Goal: Information Seeking & Learning: Check status

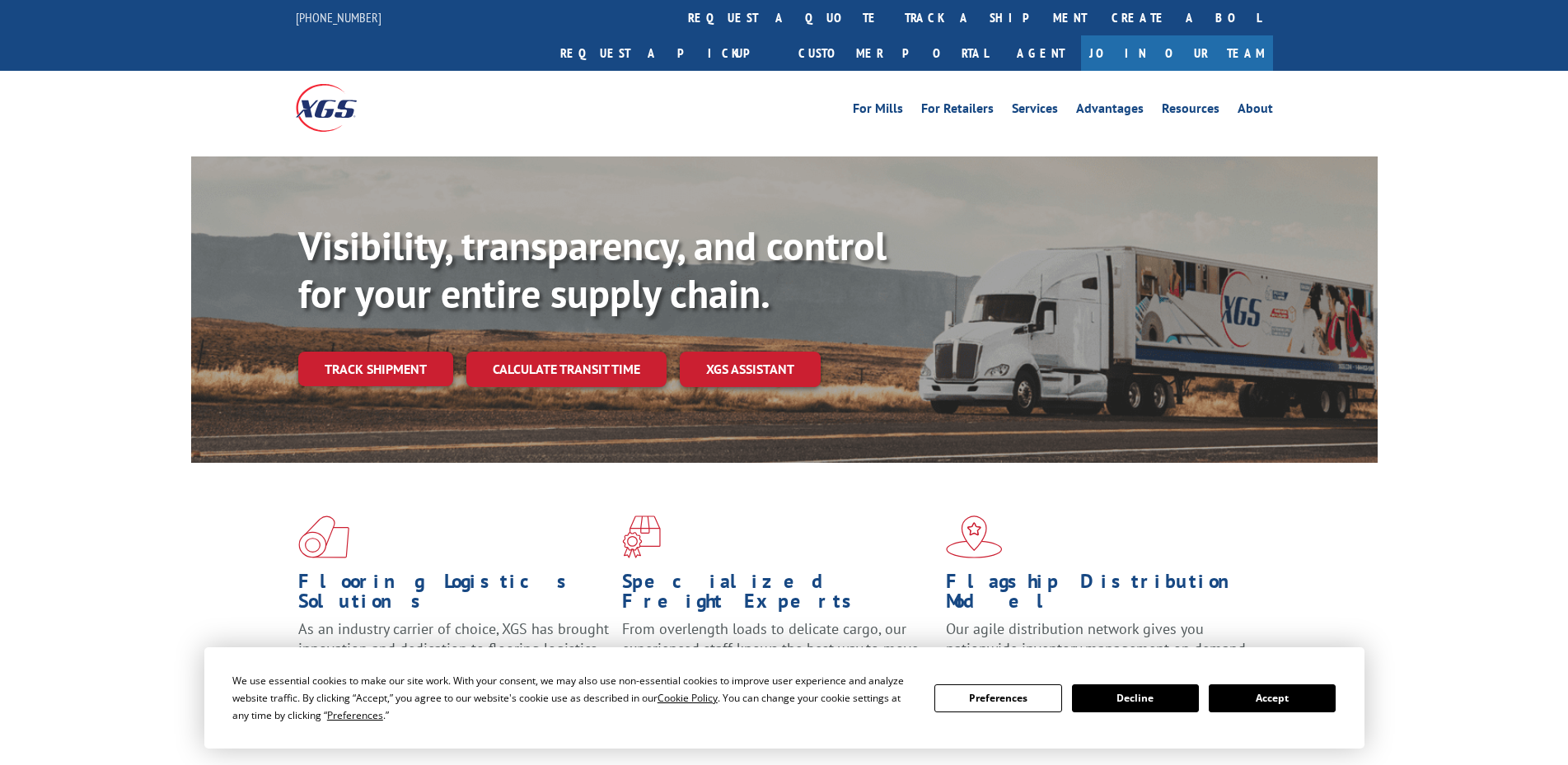
click at [893, 12] on link "track a shipment" at bounding box center [997, 17] width 207 height 35
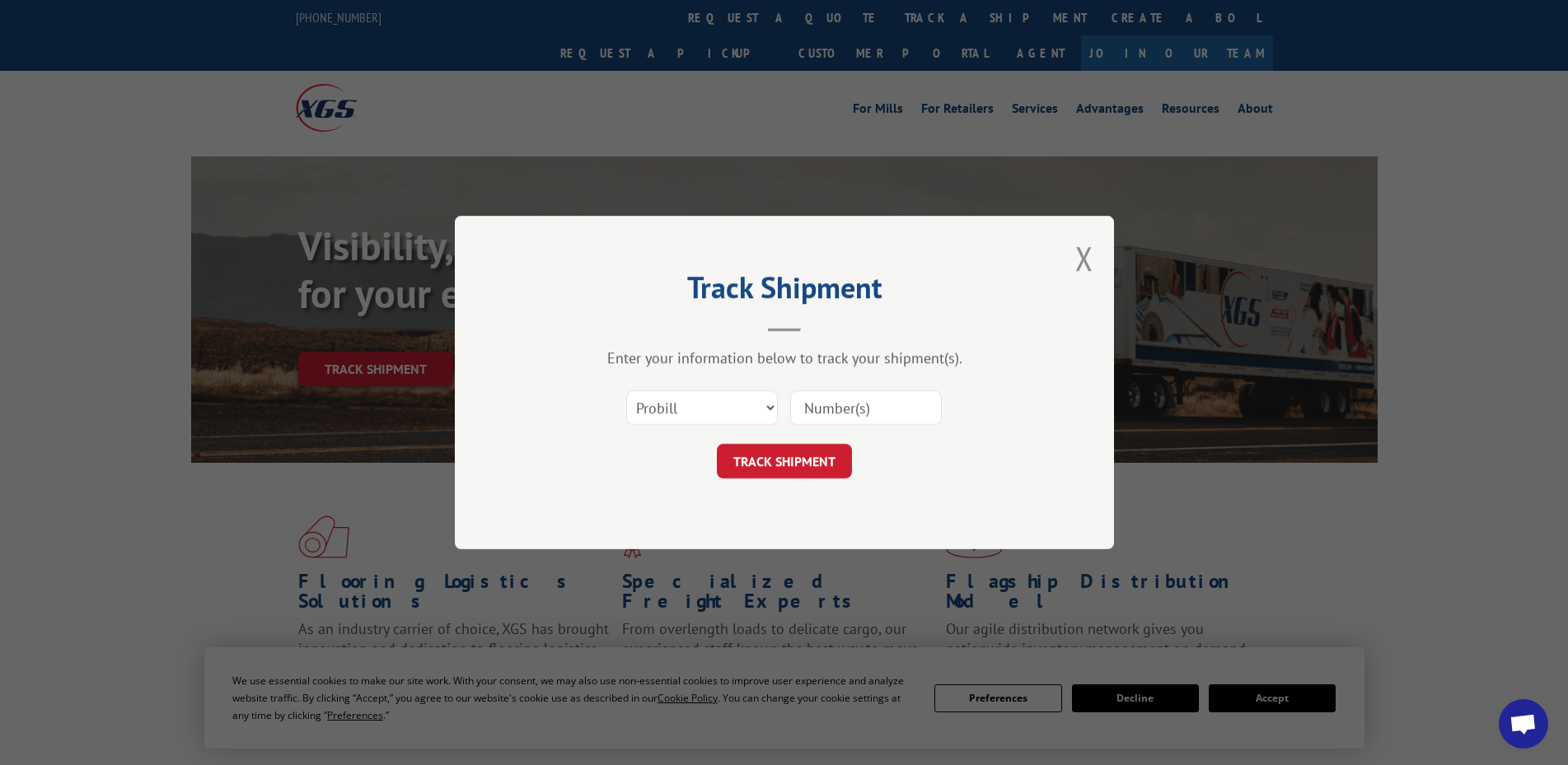
click at [857, 412] on input at bounding box center [865, 408] width 151 height 34
click at [700, 412] on select "Select category... Probill BOL PO" at bounding box center [702, 408] width 151 height 34
select select "bol"
click at [627, 391] on select "Select category... Probill BOL PO" at bounding box center [702, 408] width 151 height 34
click at [818, 407] on input at bounding box center [865, 408] width 151 height 34
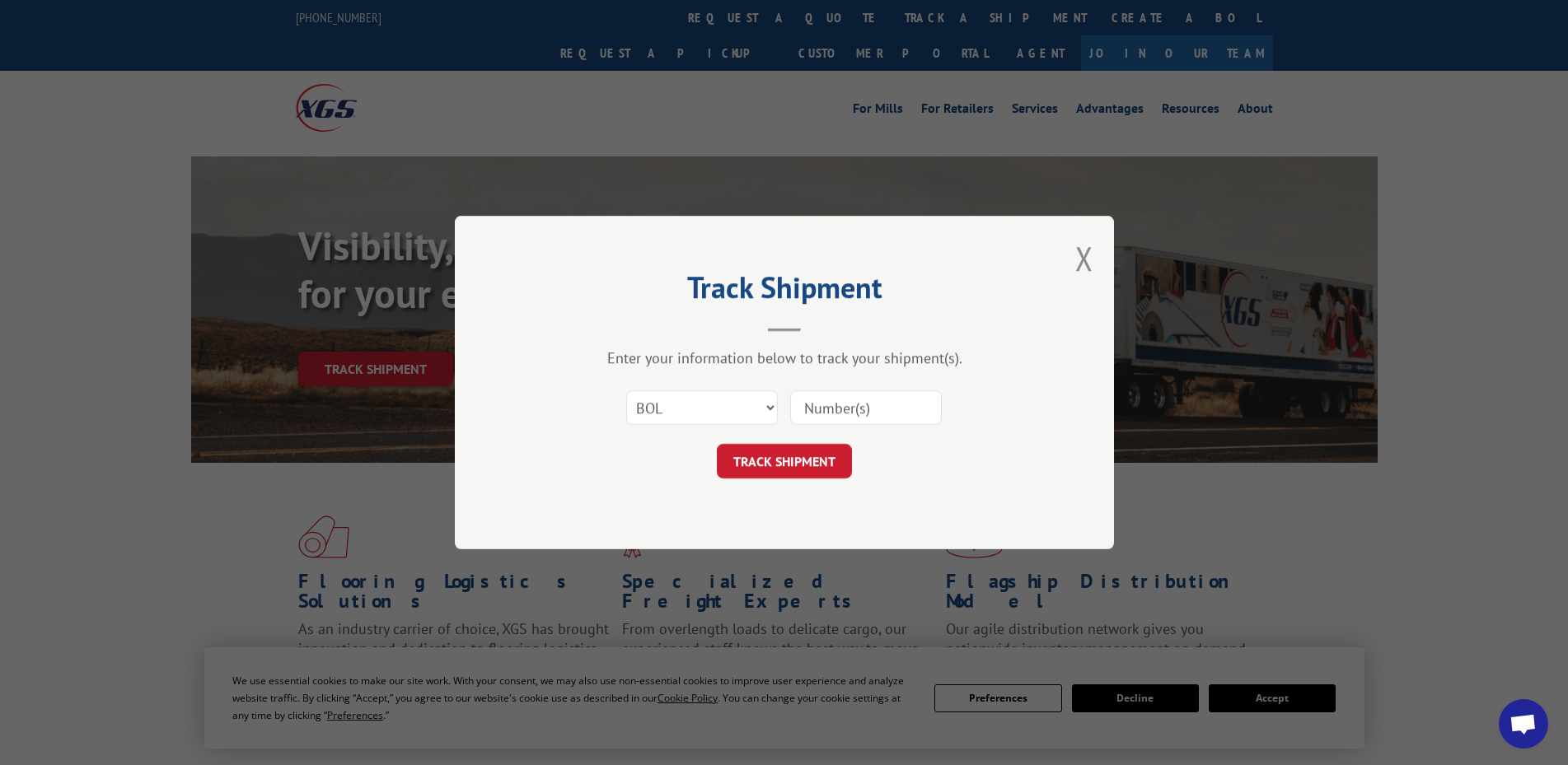
paste input "17637834"
type input "17637834"
click at [778, 466] on button "TRACK SHIPMENT" at bounding box center [784, 461] width 135 height 34
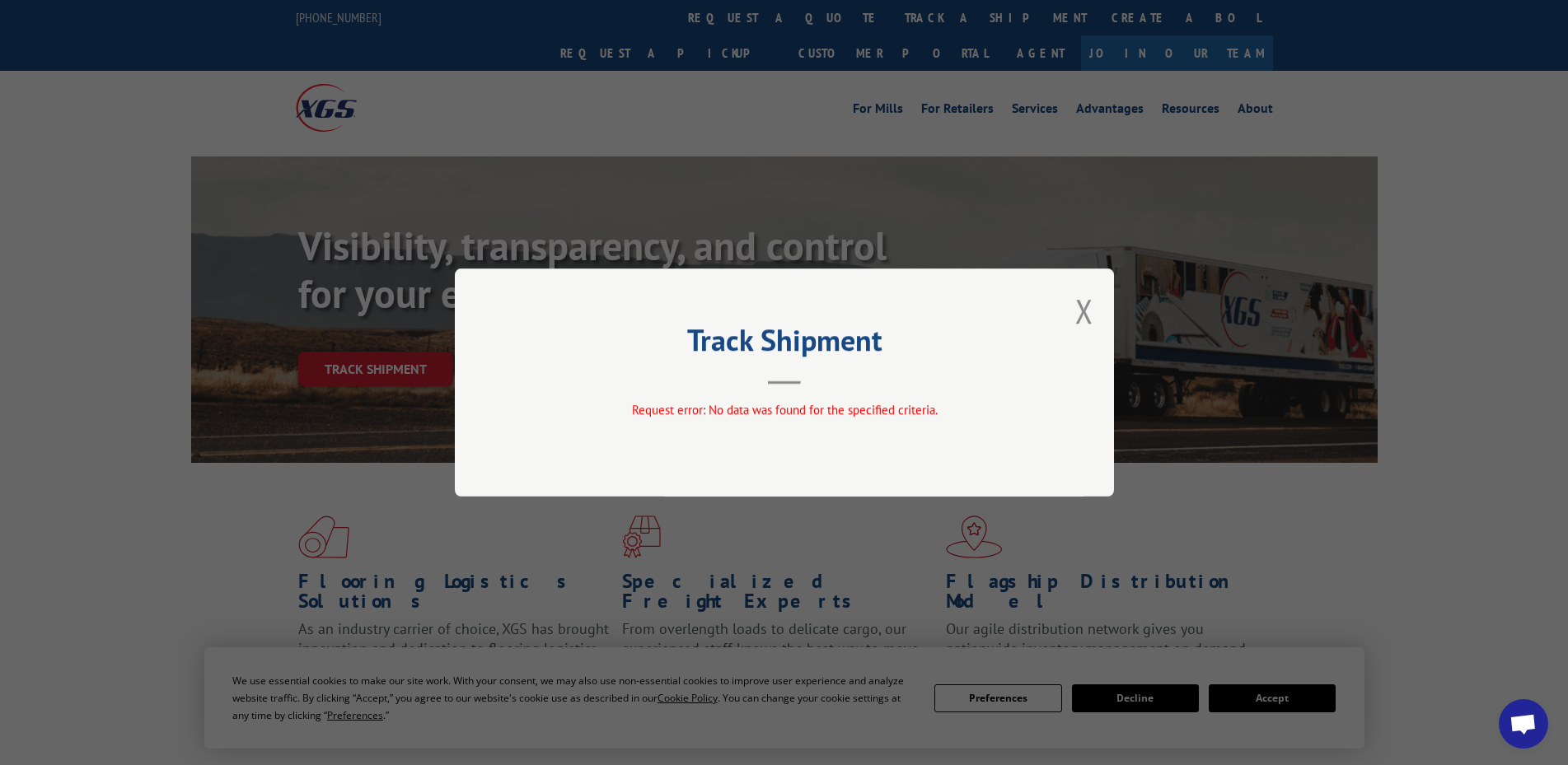
click at [1084, 313] on button "Close modal" at bounding box center [1084, 311] width 18 height 44
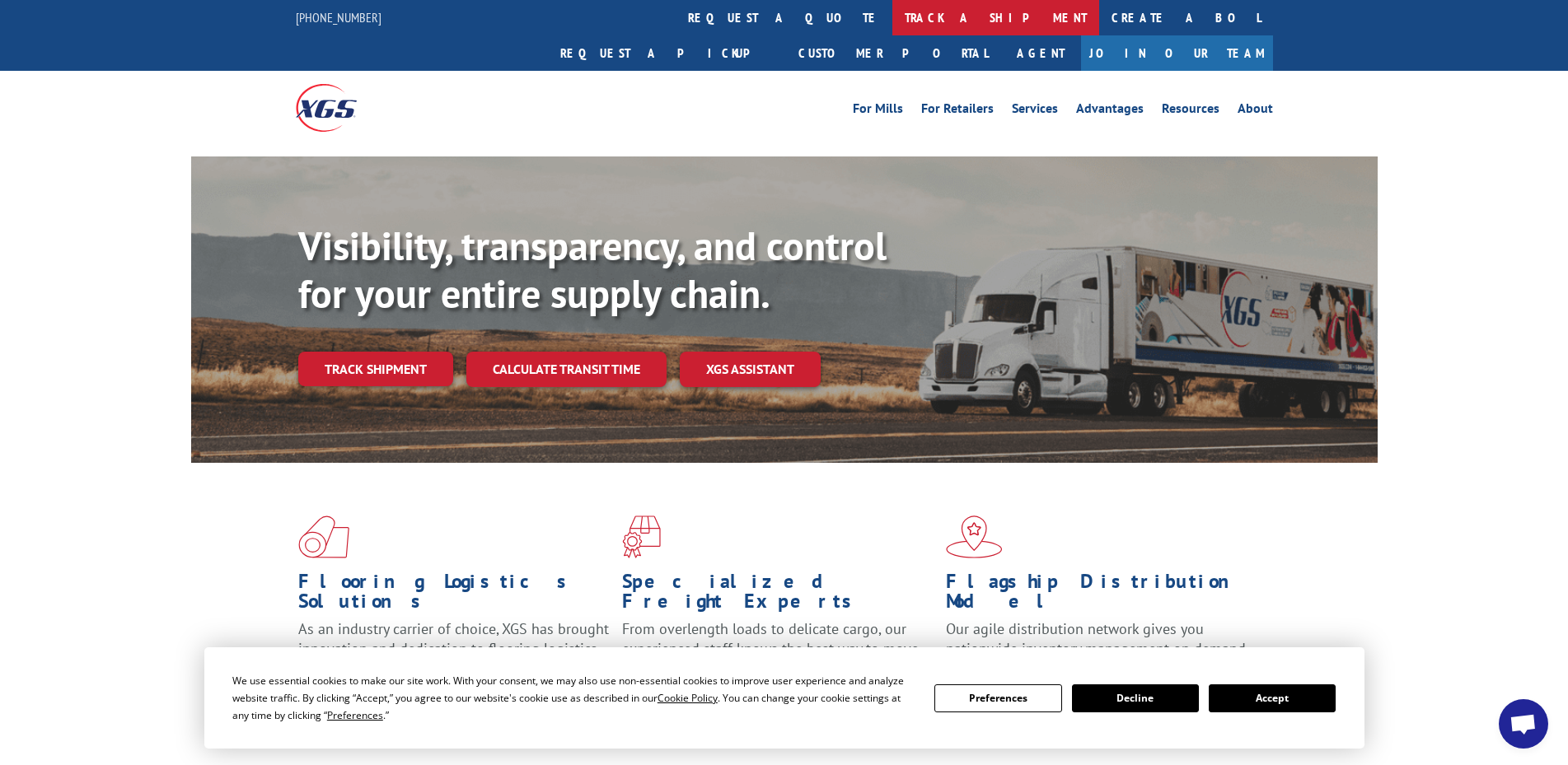
click at [893, 15] on link "track a shipment" at bounding box center [997, 17] width 207 height 35
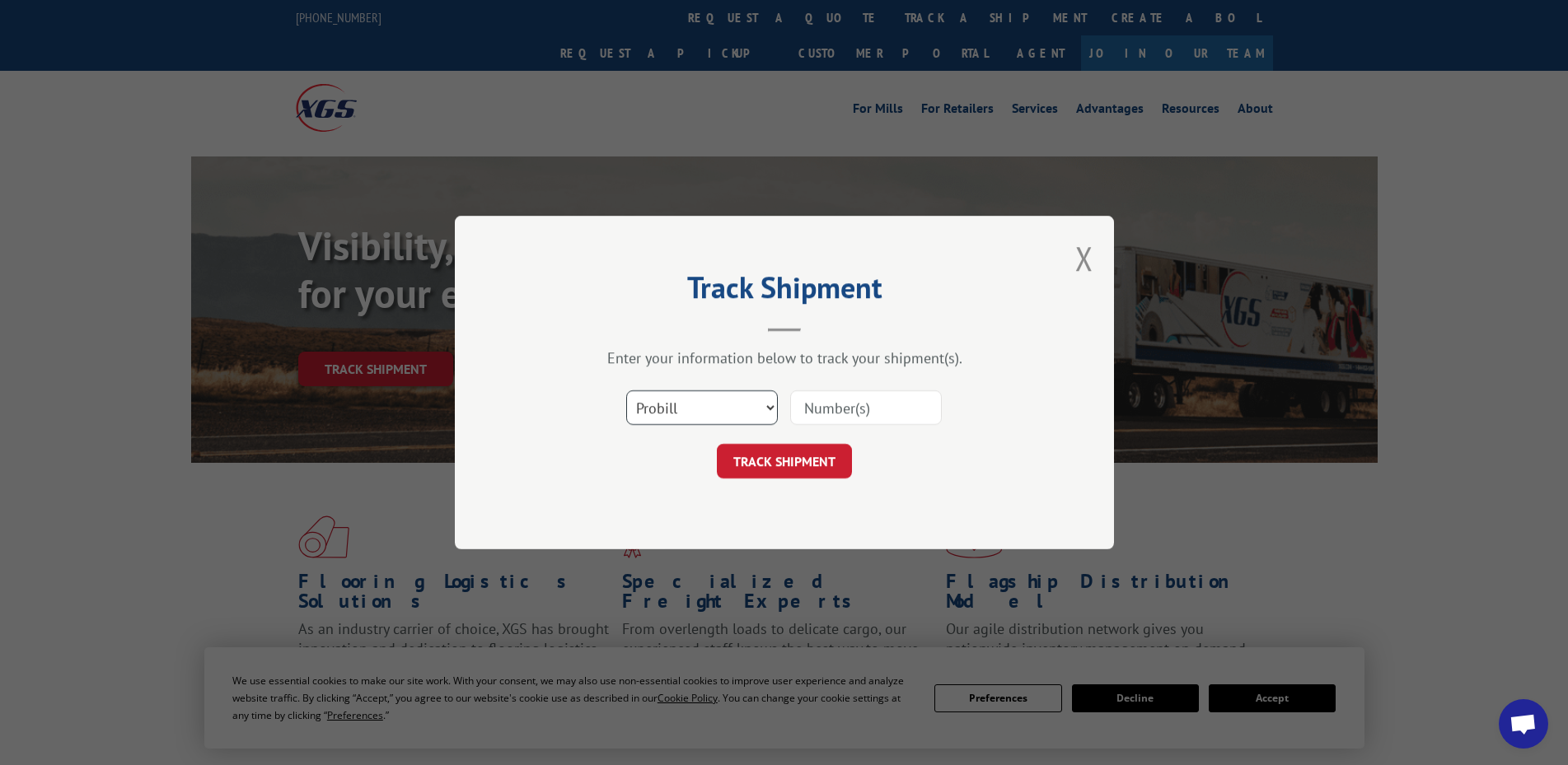
click at [757, 407] on select "Select category... Probill BOL PO" at bounding box center [702, 408] width 151 height 34
select select "po"
click at [627, 391] on select "Select category... Probill BOL PO" at bounding box center [702, 408] width 151 height 34
click at [825, 414] on input at bounding box center [865, 408] width 151 height 34
paste input "37405420"
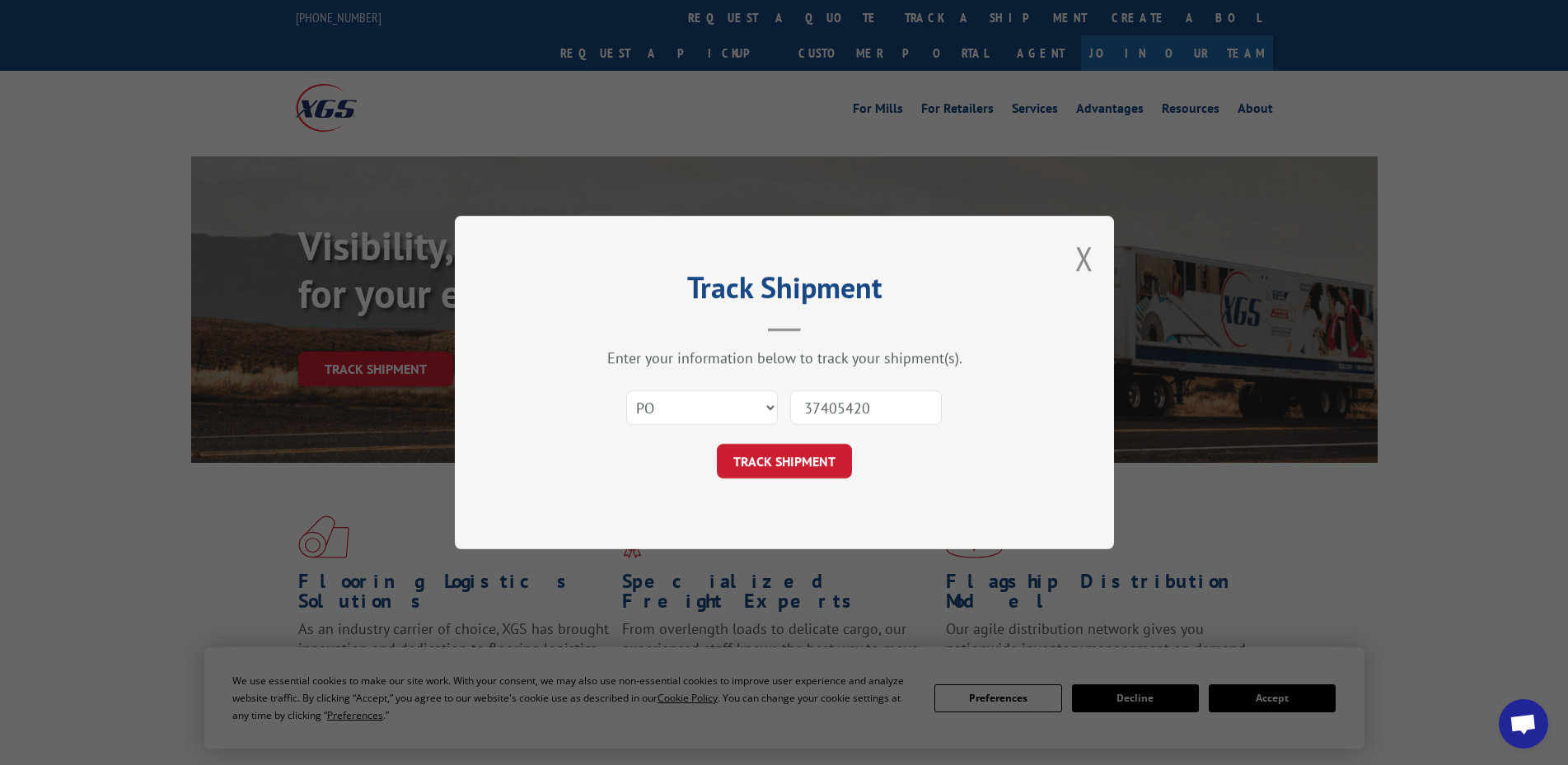
drag, startPoint x: 860, startPoint y: 413, endPoint x: 792, endPoint y: 417, distance: 68.1
click at [792, 417] on input "37405420" at bounding box center [865, 408] width 151 height 34
paste input "546004"
type input "37546004"
click at [796, 454] on button "TRACK SHIPMENT" at bounding box center [784, 461] width 135 height 34
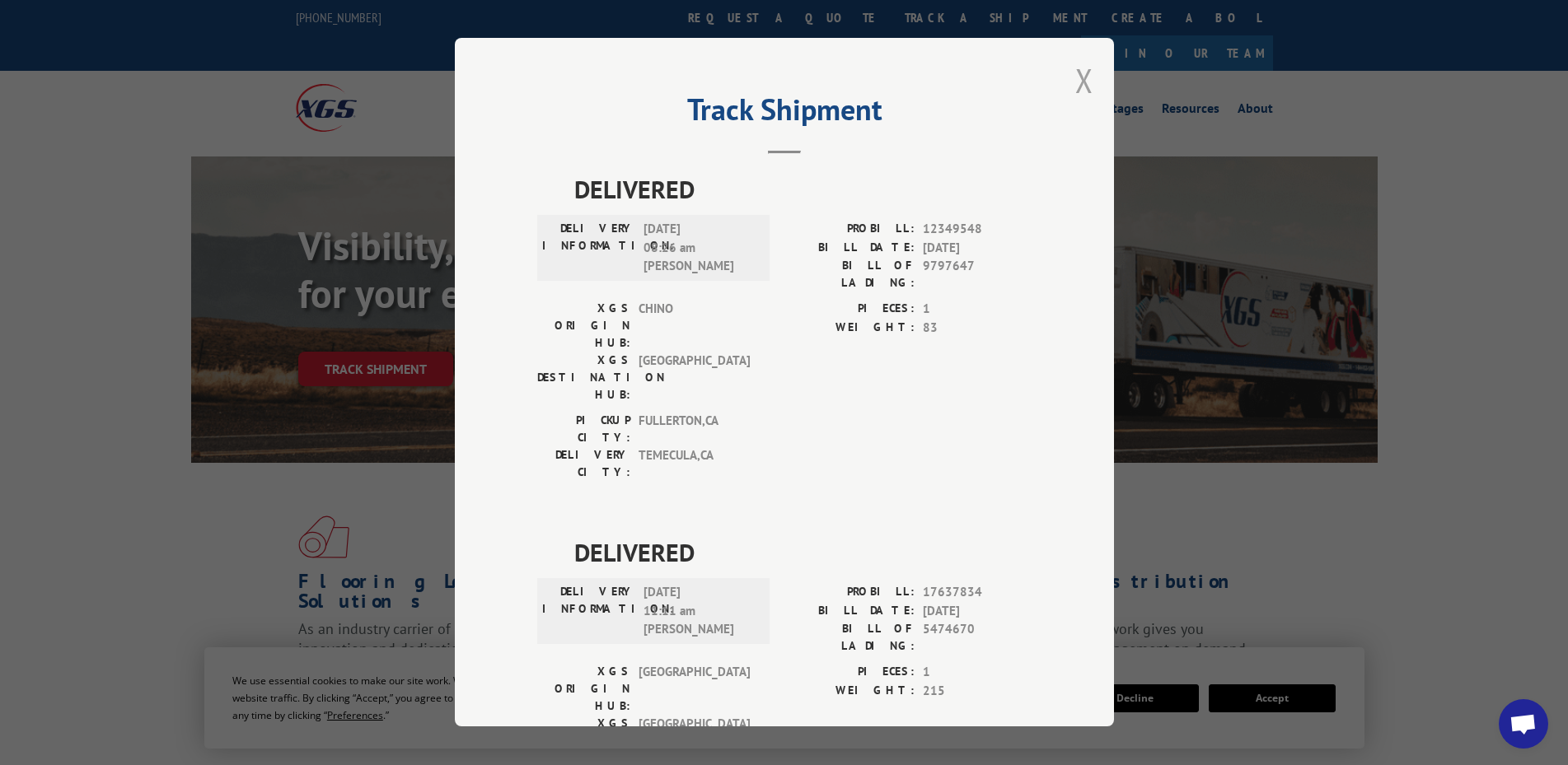
click at [1075, 77] on button "Close modal" at bounding box center [1084, 81] width 18 height 44
